Goal: Task Accomplishment & Management: Use online tool/utility

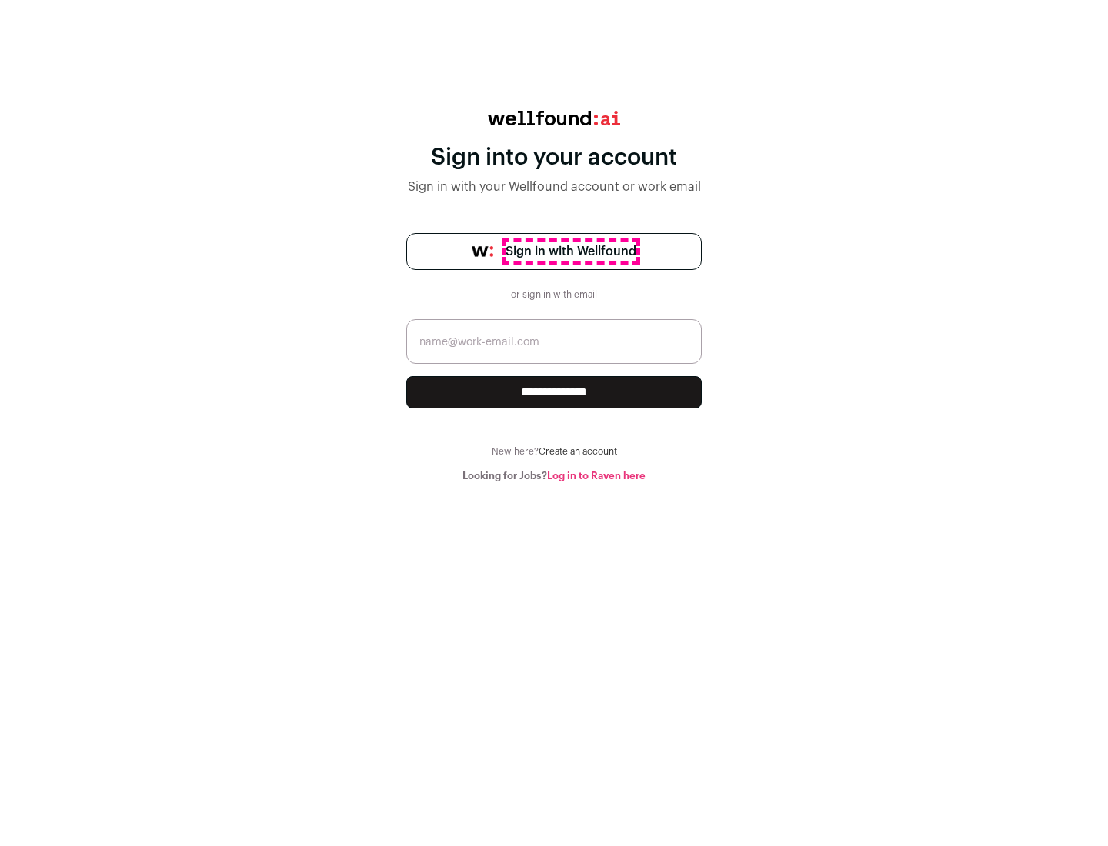
click at [570, 252] on span "Sign in with Wellfound" at bounding box center [570, 251] width 131 height 18
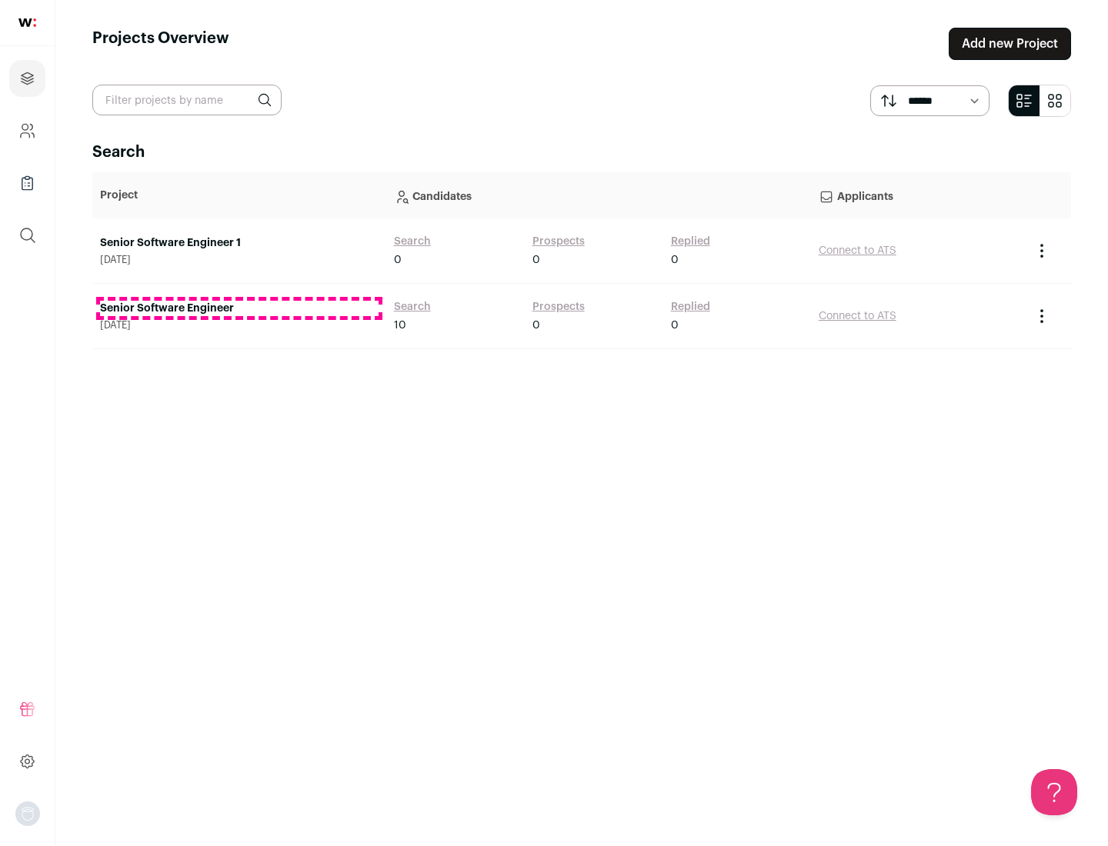
click at [238, 308] on link "Senior Software Engineer" at bounding box center [239, 308] width 278 height 15
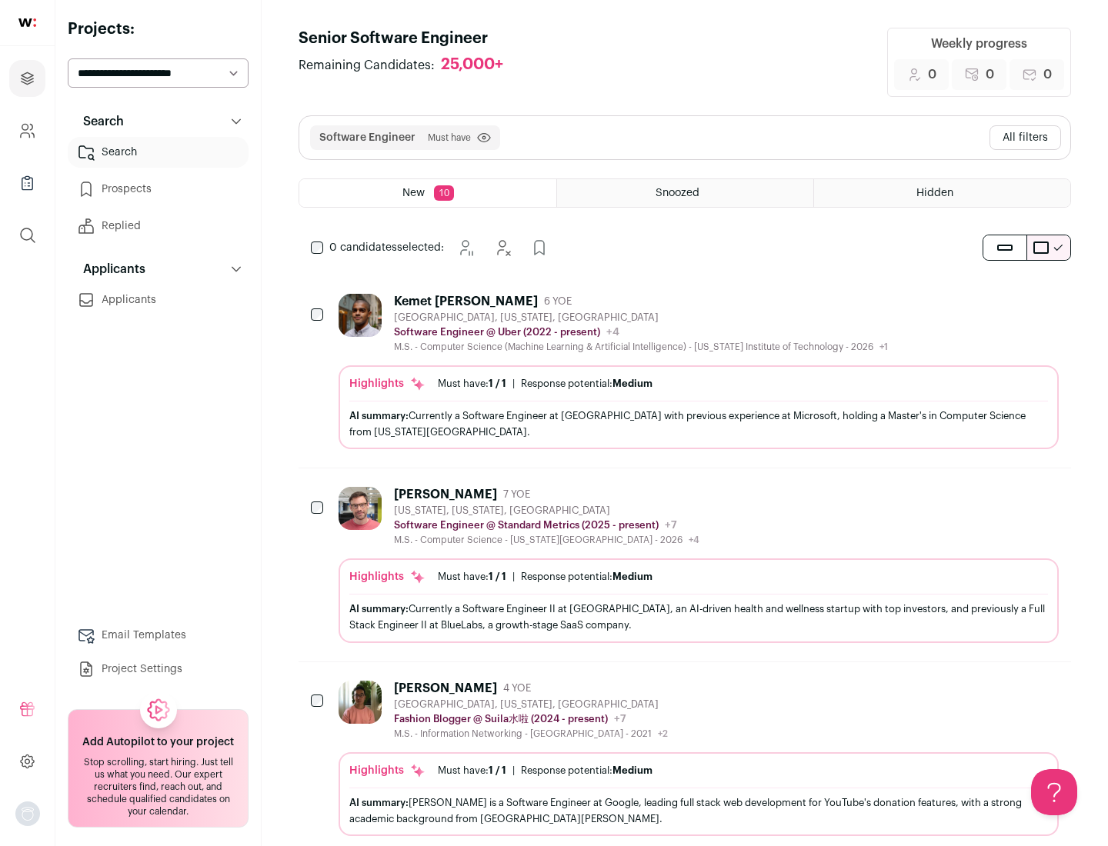
click at [685, 371] on div "Highlights Must have: 1 / 1 How many must haves have been fulfilled? | Response…" at bounding box center [698, 407] width 720 height 84
